Goal: Navigation & Orientation: Understand site structure

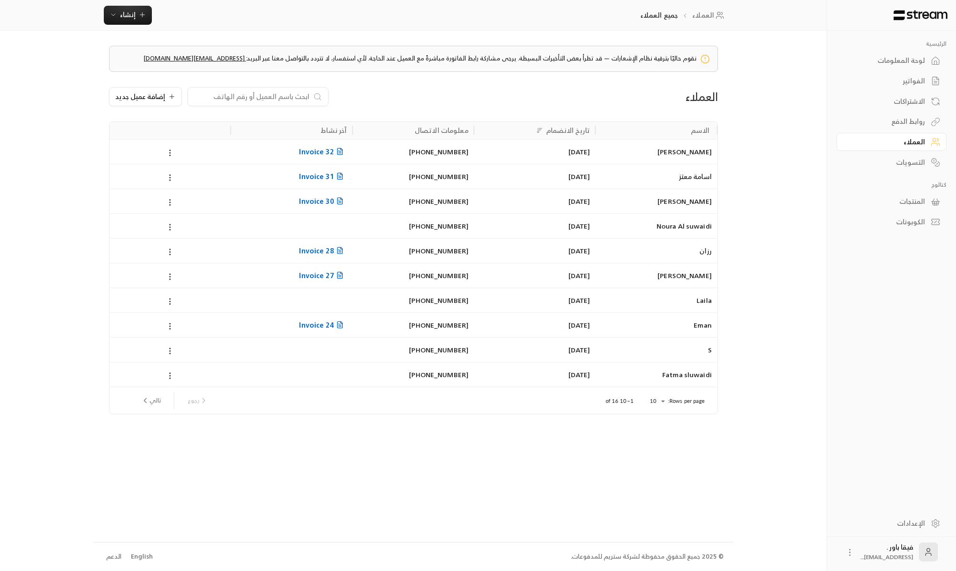
click at [922, 123] on div "روابط الدفع" at bounding box center [887, 122] width 77 height 10
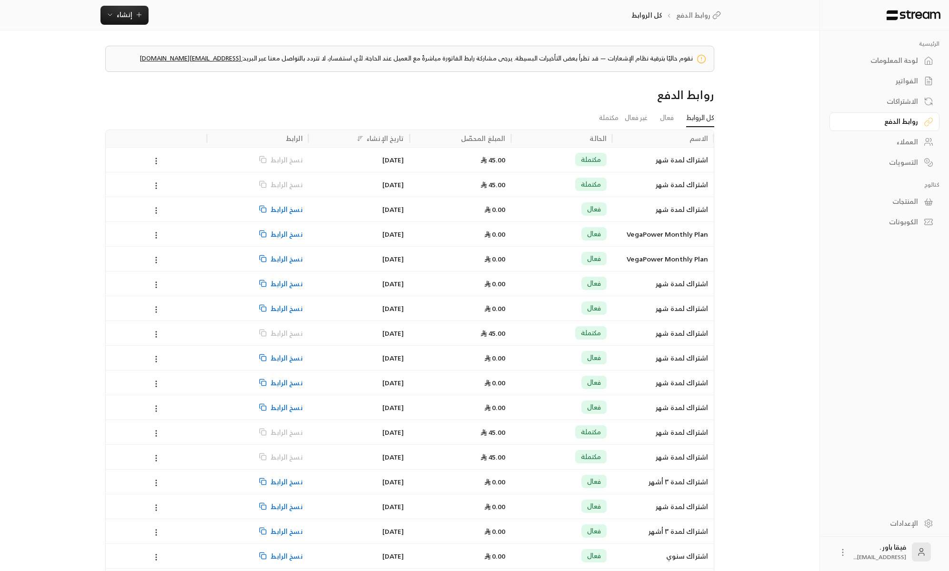
click at [924, 142] on link "العملاء" at bounding box center [885, 142] width 110 height 19
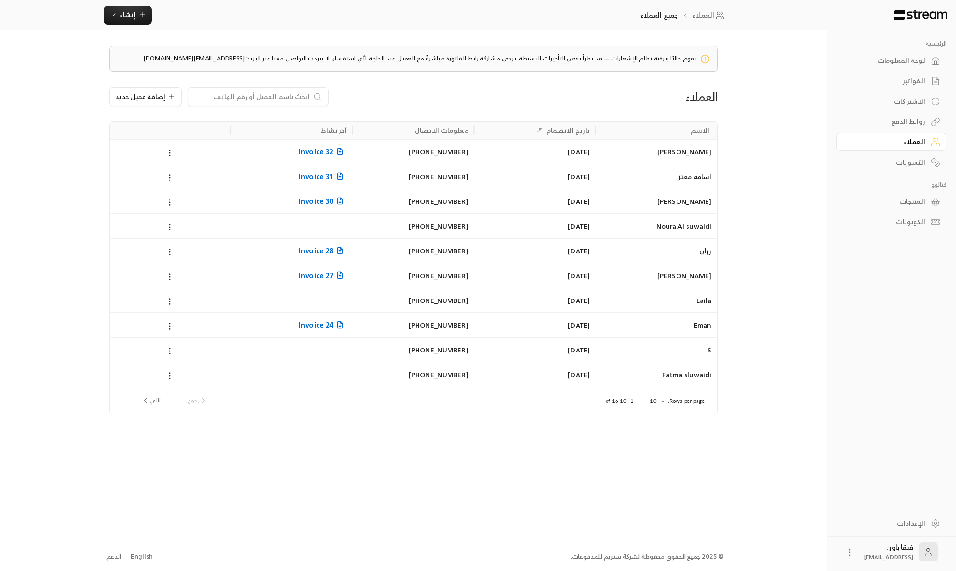
click at [914, 103] on div "الاشتراكات" at bounding box center [887, 102] width 77 height 10
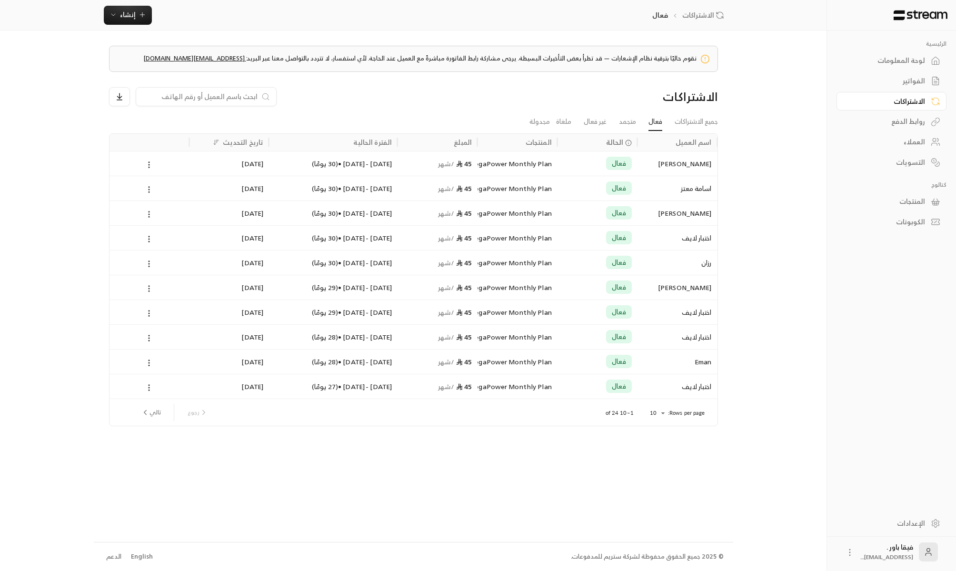
click at [930, 148] on link "العملاء" at bounding box center [892, 142] width 110 height 19
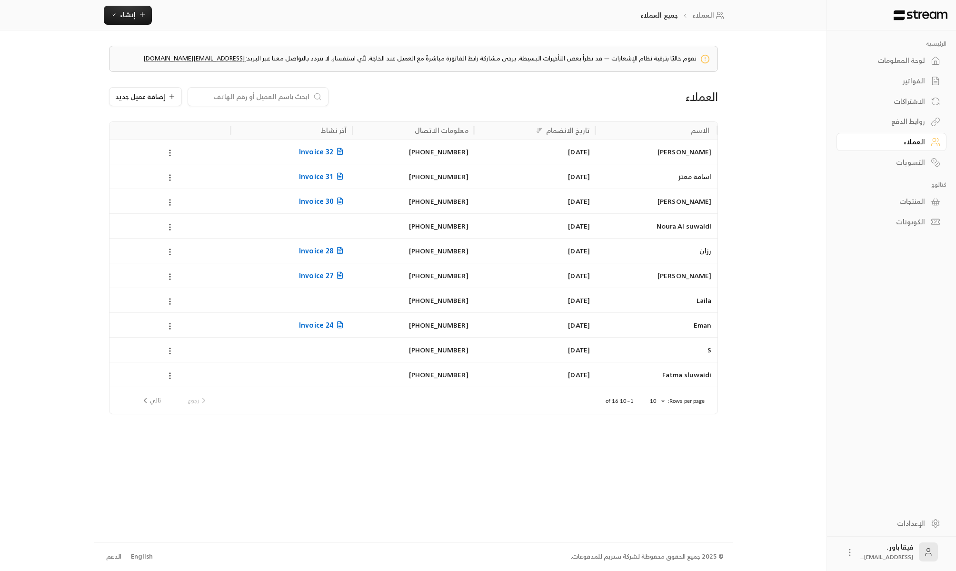
click at [915, 53] on link "لوحة المعلومات" at bounding box center [892, 60] width 110 height 19
